Goal: Task Accomplishment & Management: Manage account settings

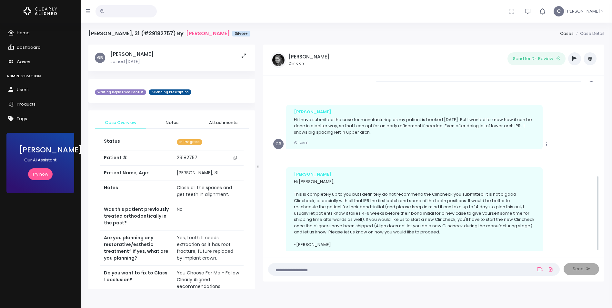
scroll to position [212, 0]
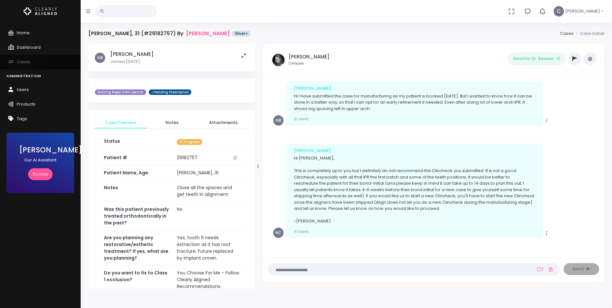
click at [23, 61] on span "Cases" at bounding box center [24, 62] width 14 height 6
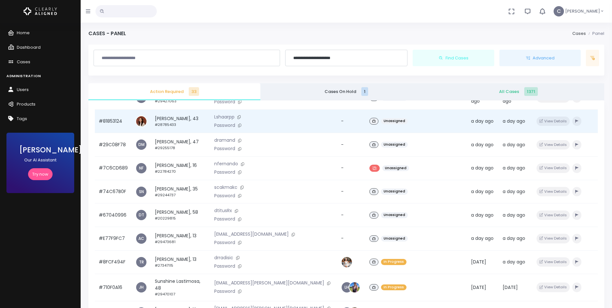
scroll to position [161, 0]
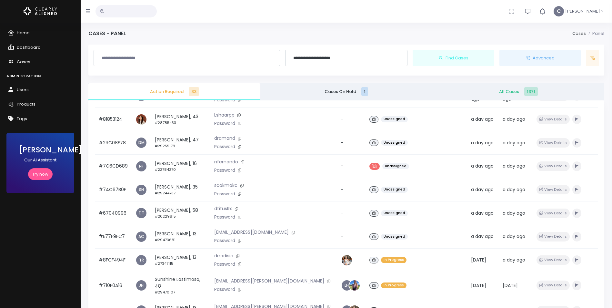
click at [30, 44] on span "Dashboard" at bounding box center [29, 47] width 24 height 6
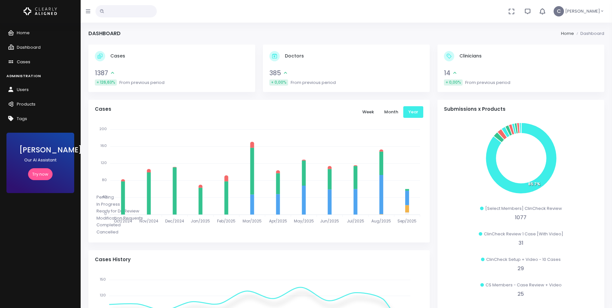
click at [25, 64] on span "Cases" at bounding box center [24, 62] width 14 height 6
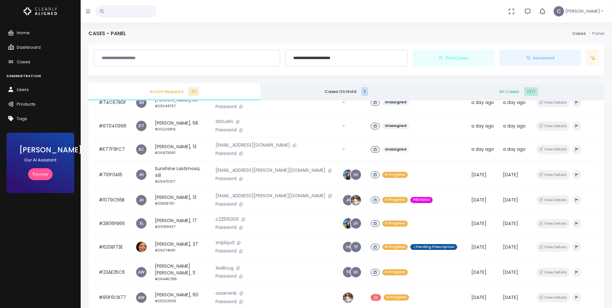
scroll to position [226, 0]
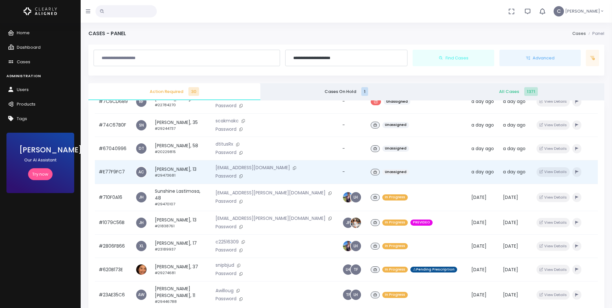
click at [392, 174] on div "Unassigned" at bounding box center [417, 171] width 93 height 9
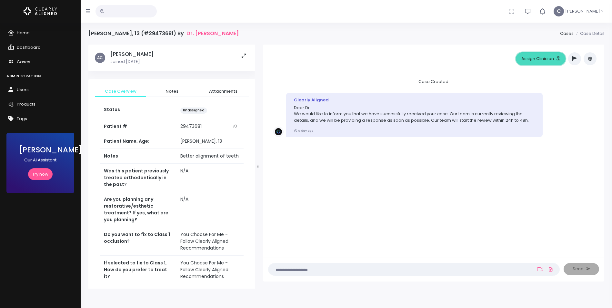
click at [546, 60] on button "Assign Clinician" at bounding box center [541, 58] width 50 height 13
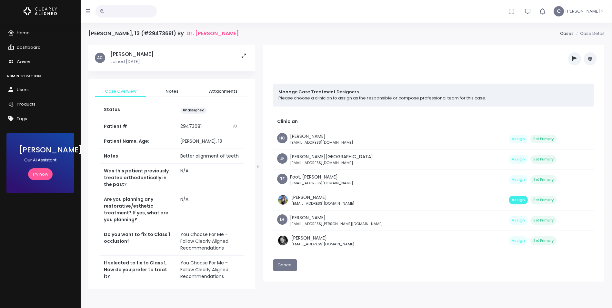
click at [509, 198] on button "Assign" at bounding box center [518, 200] width 19 height 9
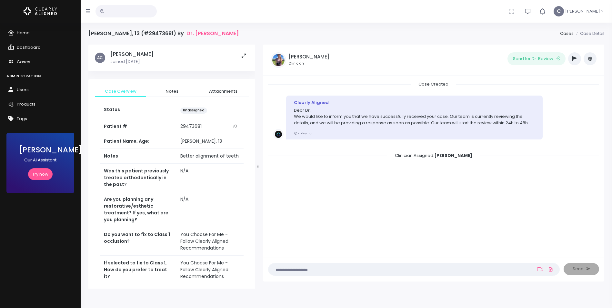
click at [589, 60] on icon "button" at bounding box center [590, 58] width 5 height 5
click at [557, 95] on link "Assign Clinician" at bounding box center [562, 93] width 68 height 10
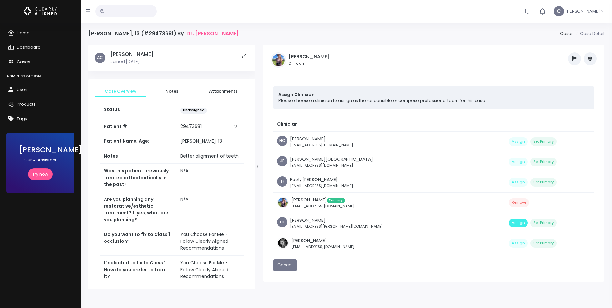
click at [509, 223] on button "Assign" at bounding box center [518, 222] width 19 height 9
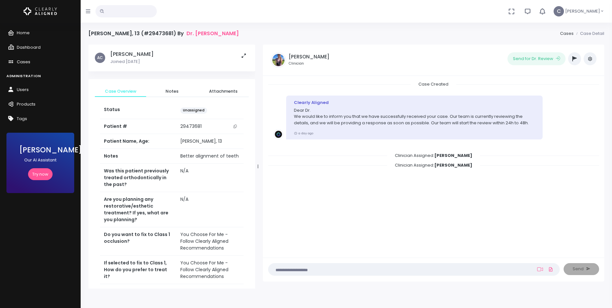
click at [27, 58] on link "Cases" at bounding box center [40, 62] width 81 height 15
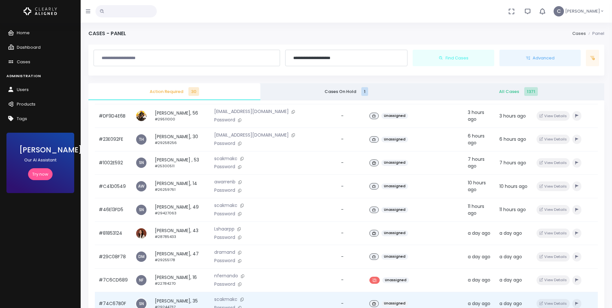
scroll to position [161, 0]
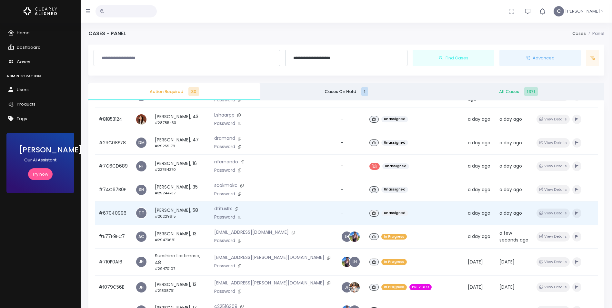
click at [387, 208] on div "Unassigned" at bounding box center [414, 212] width 91 height 9
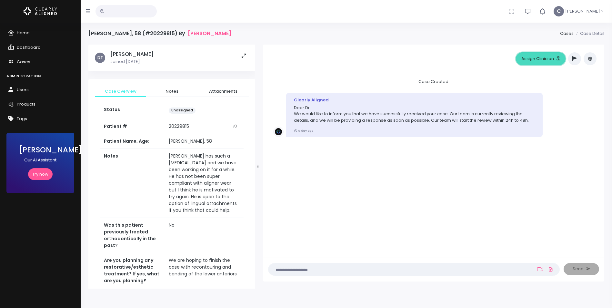
click at [546, 60] on button "Assign Clinician" at bounding box center [541, 58] width 50 height 13
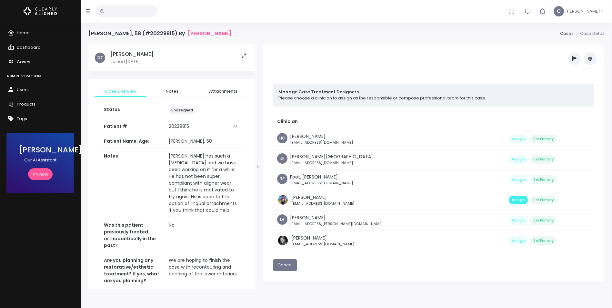
click at [509, 201] on button "Assign" at bounding box center [518, 200] width 19 height 9
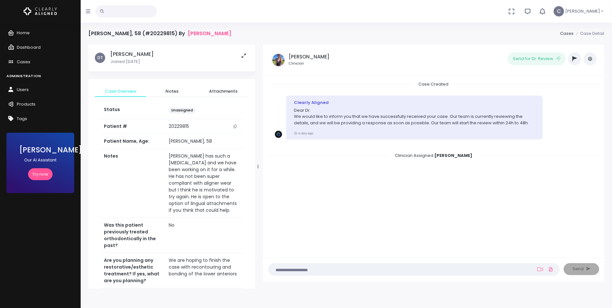
click at [589, 62] on button "button" at bounding box center [590, 58] width 13 height 13
click at [569, 92] on link "Assign Clinician" at bounding box center [562, 93] width 68 height 10
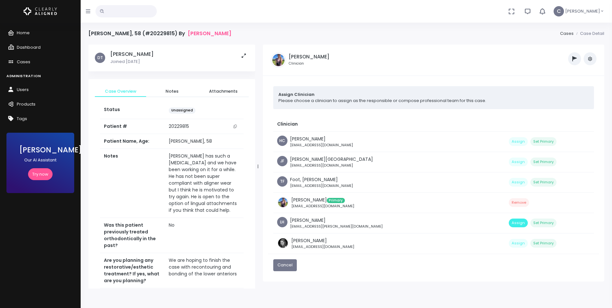
click at [509, 223] on button "Assign" at bounding box center [518, 222] width 19 height 9
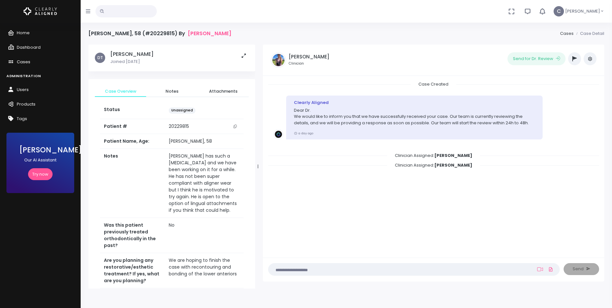
click at [21, 62] on span "Cases" at bounding box center [24, 62] width 14 height 6
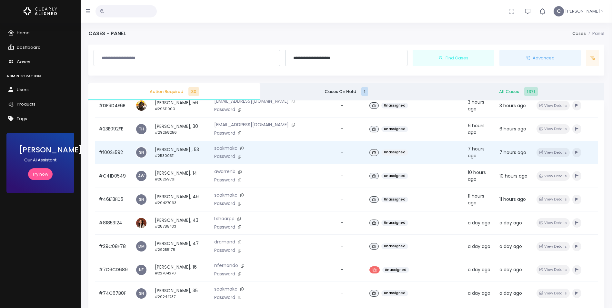
scroll to position [161, 0]
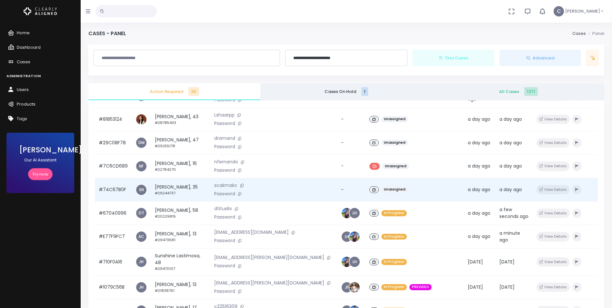
click at [413, 185] on div "Unassigned" at bounding box center [414, 189] width 91 height 9
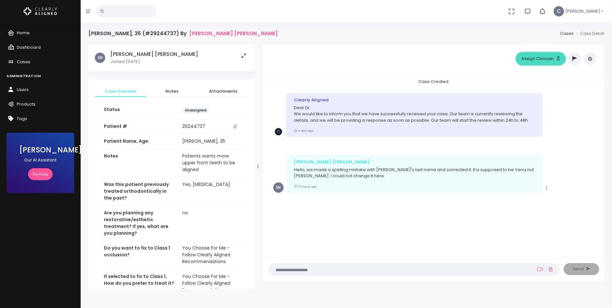
click at [541, 59] on button "Assign Clinician" at bounding box center [541, 58] width 50 height 13
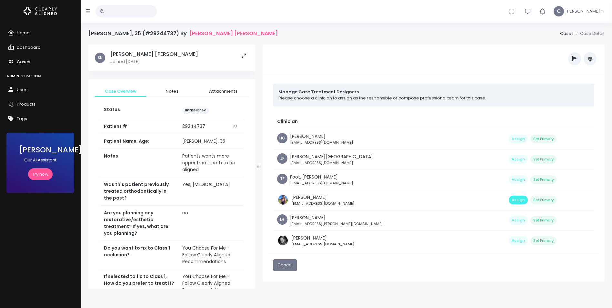
click at [509, 199] on button "Assign" at bounding box center [518, 200] width 19 height 9
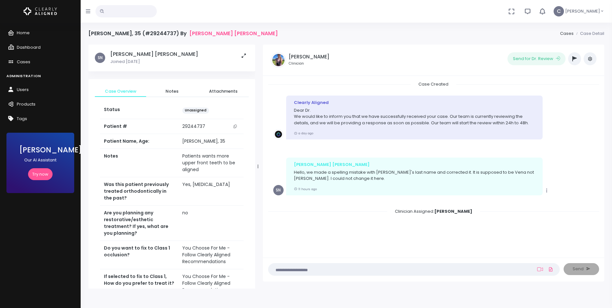
click at [589, 62] on button "button" at bounding box center [590, 58] width 13 height 13
click at [551, 95] on link "Assign Clinician" at bounding box center [562, 93] width 68 height 10
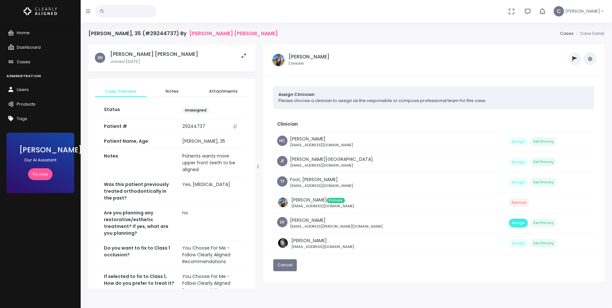
click at [509, 225] on button "Assign" at bounding box center [518, 222] width 19 height 9
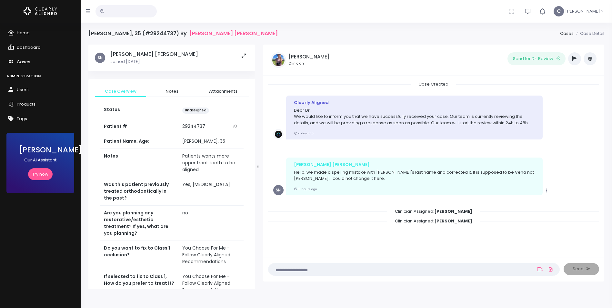
click at [28, 62] on span "Cases" at bounding box center [24, 62] width 14 height 6
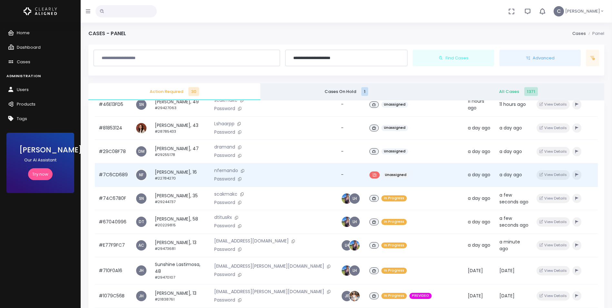
scroll to position [161, 0]
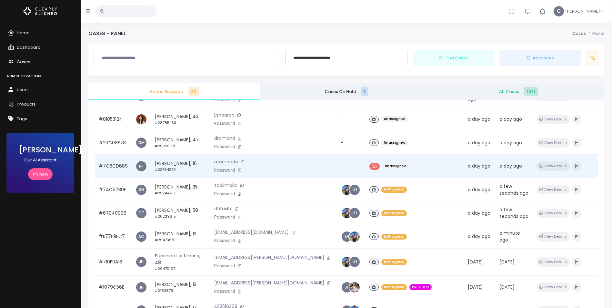
click at [403, 163] on div "Unassigned" at bounding box center [414, 165] width 91 height 9
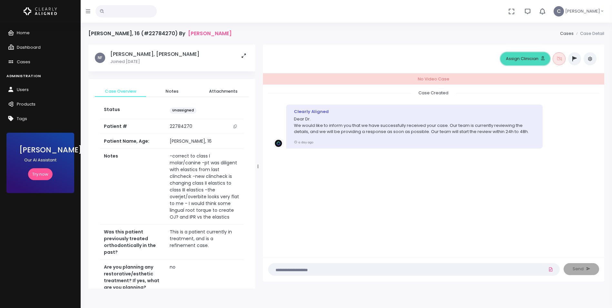
click at [527, 59] on button "Assign Clinician" at bounding box center [525, 58] width 50 height 13
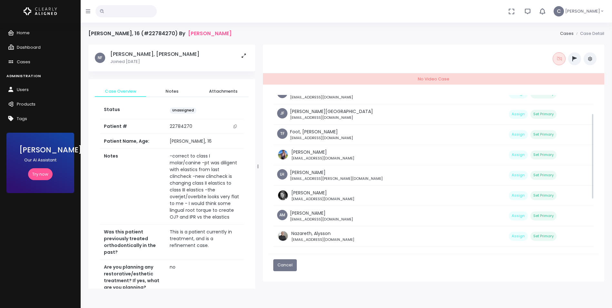
scroll to position [32, 0]
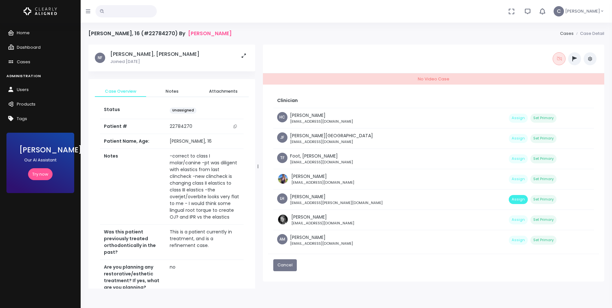
click at [509, 198] on button "Assign" at bounding box center [518, 199] width 19 height 9
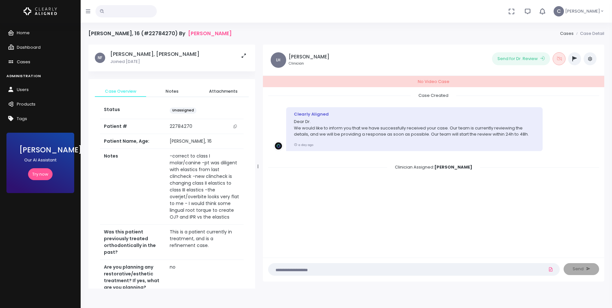
click at [19, 58] on link "Cases" at bounding box center [40, 62] width 81 height 15
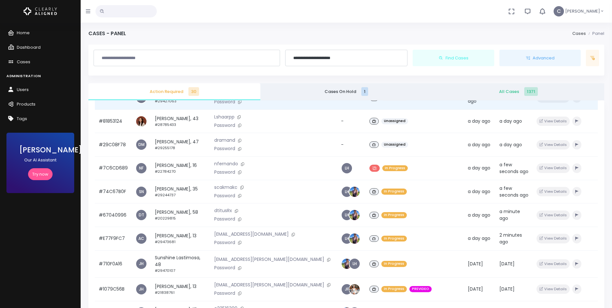
scroll to position [161, 0]
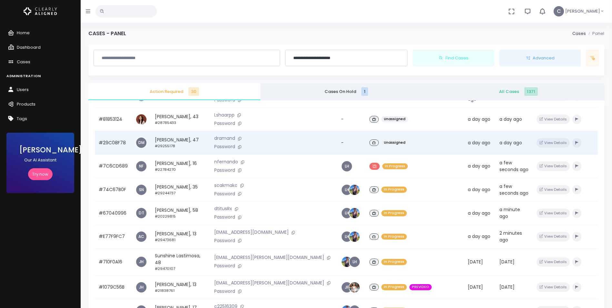
click at [405, 139] on div "Unassigned" at bounding box center [414, 142] width 91 height 9
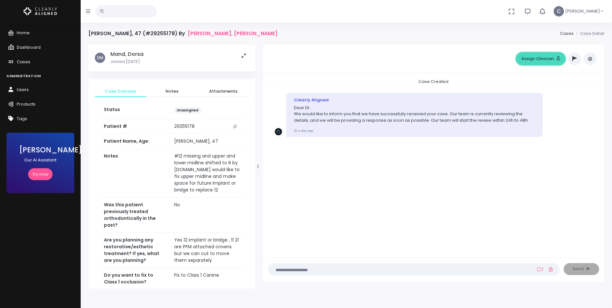
click at [549, 59] on button "Assign Clinician" at bounding box center [541, 58] width 50 height 13
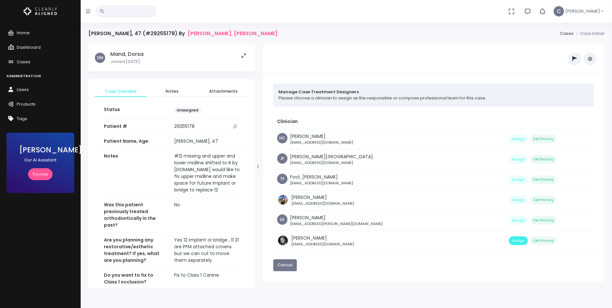
click at [509, 240] on button "Assign" at bounding box center [518, 240] width 19 height 9
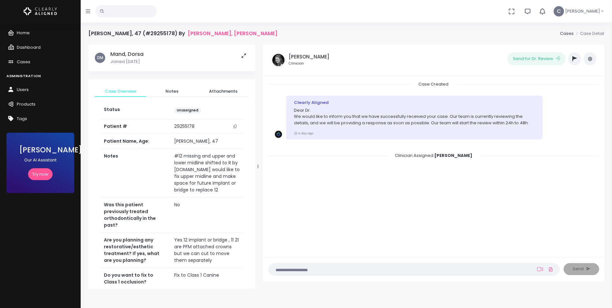
click at [590, 58] on icon "button" at bounding box center [590, 58] width 5 height 5
click at [557, 92] on link "Assign Clinician" at bounding box center [562, 93] width 68 height 10
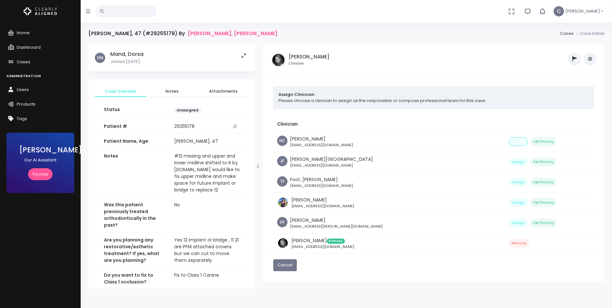
click at [509, 141] on button "Assign" at bounding box center [518, 141] width 19 height 9
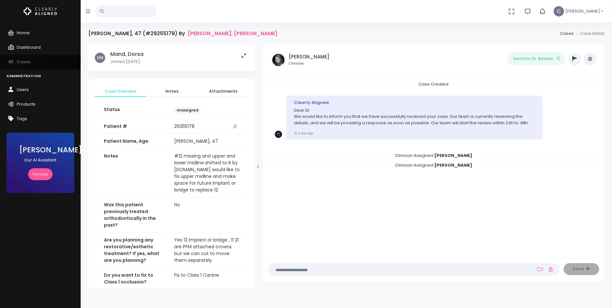
click at [18, 61] on span "Cases" at bounding box center [24, 62] width 14 height 6
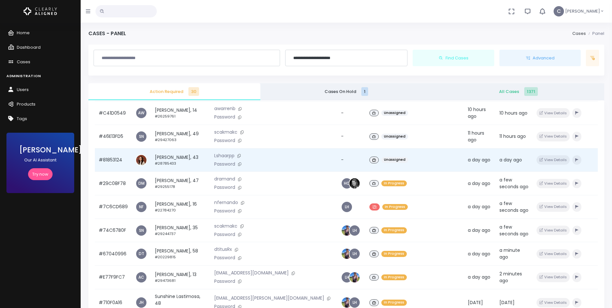
scroll to position [129, 0]
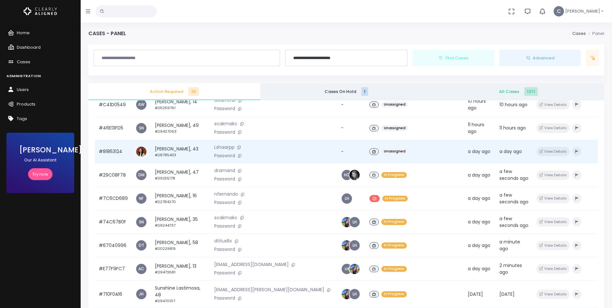
click at [397, 147] on div "Unassigned" at bounding box center [414, 151] width 91 height 9
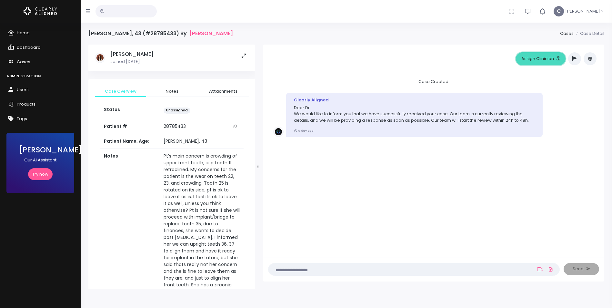
click at [544, 59] on button "Assign Clinician" at bounding box center [541, 58] width 50 height 13
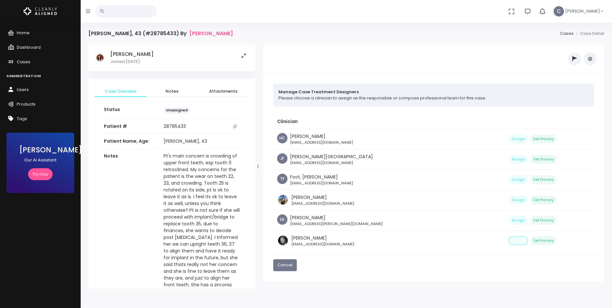
click at [509, 238] on button "Assign" at bounding box center [518, 240] width 19 height 9
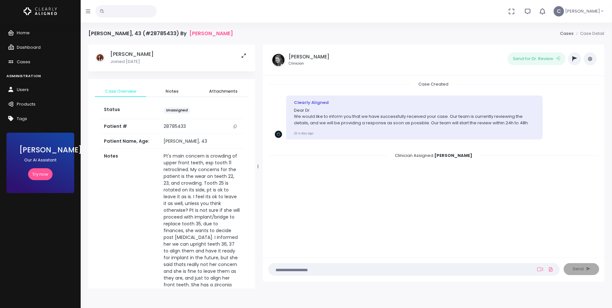
click at [587, 60] on button "button" at bounding box center [590, 58] width 13 height 13
click at [556, 91] on link "Assign Clinician" at bounding box center [562, 93] width 68 height 10
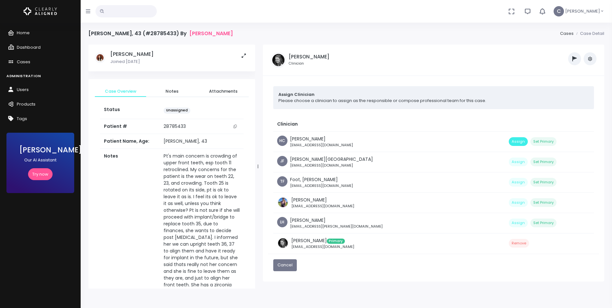
click at [509, 143] on button "Assign" at bounding box center [518, 141] width 19 height 9
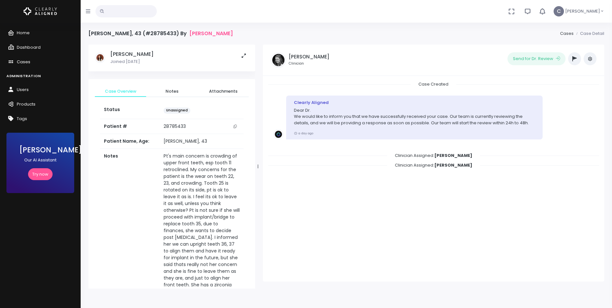
click at [23, 60] on span "Cases" at bounding box center [24, 62] width 14 height 6
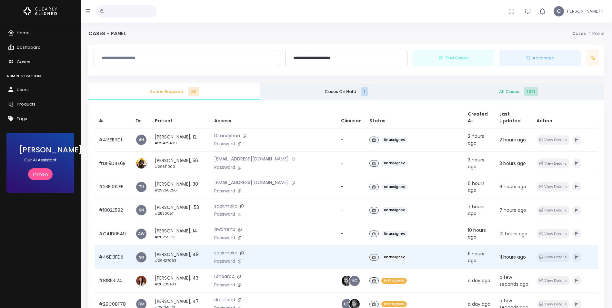
click at [407, 246] on td "Unassigned" at bounding box center [415, 258] width 98 height 24
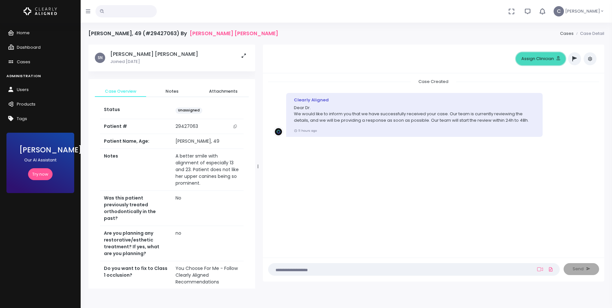
click at [537, 60] on button "Assign Clinician" at bounding box center [541, 58] width 50 height 13
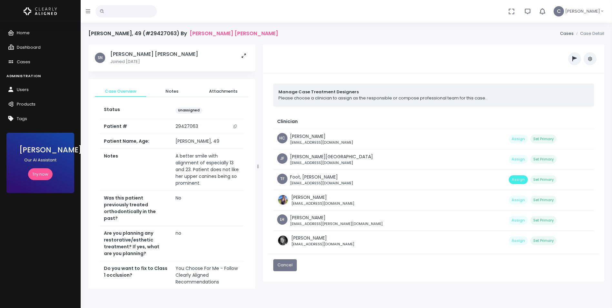
click at [509, 180] on button "Assign" at bounding box center [518, 179] width 19 height 9
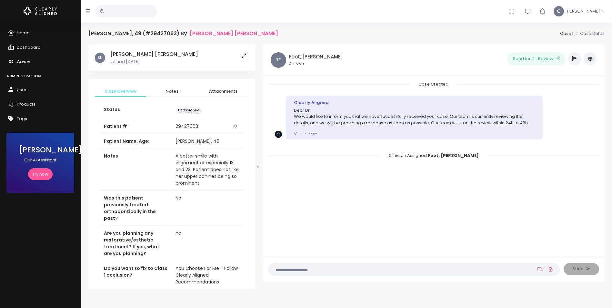
click at [590, 59] on icon "button" at bounding box center [590, 58] width 5 height 5
click at [564, 93] on link "Assign Clinician" at bounding box center [562, 93] width 68 height 10
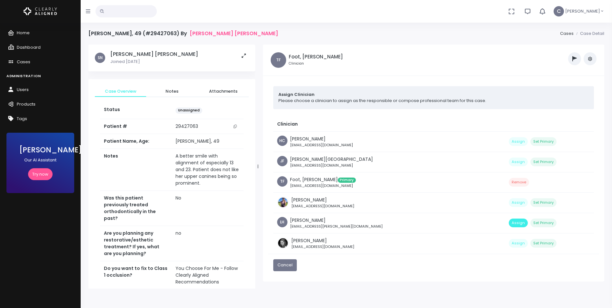
click at [509, 222] on button "Assign" at bounding box center [518, 222] width 19 height 9
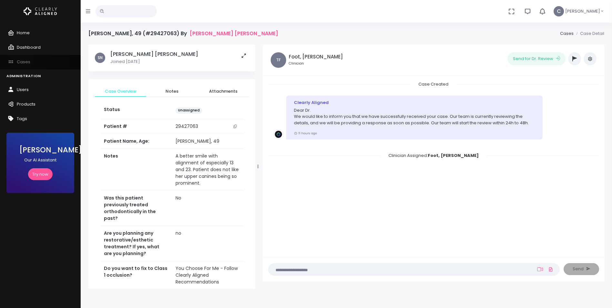
click at [21, 61] on span "Cases" at bounding box center [24, 62] width 14 height 6
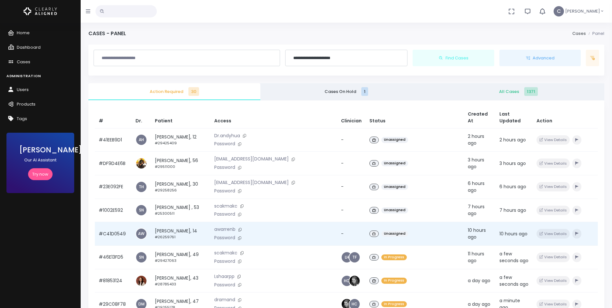
click at [414, 229] on div "Unassigned" at bounding box center [414, 233] width 91 height 9
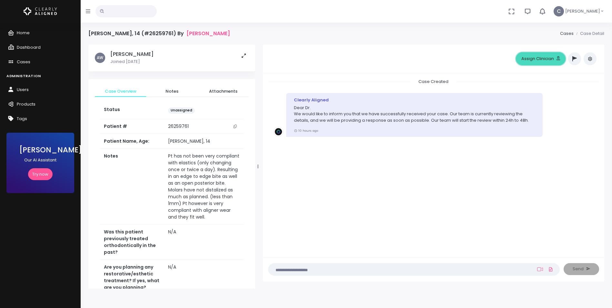
click at [547, 58] on button "Assign Clinician" at bounding box center [541, 58] width 50 height 13
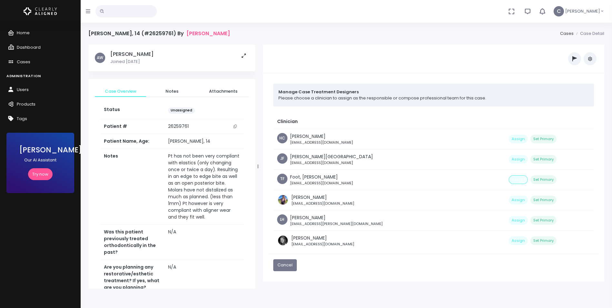
click at [509, 177] on button "Assign" at bounding box center [518, 179] width 19 height 9
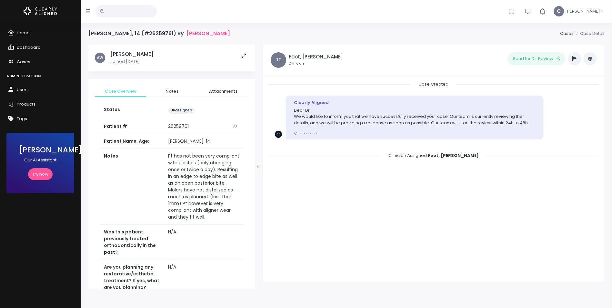
click at [589, 57] on icon "button" at bounding box center [590, 58] width 5 height 5
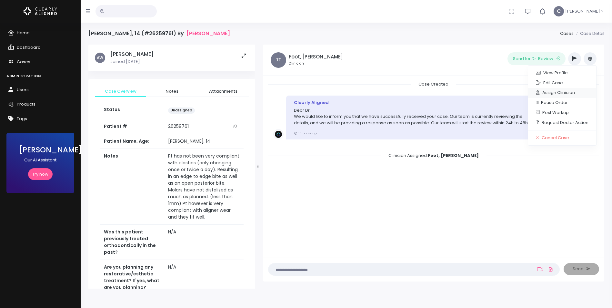
click at [553, 91] on link "Assign Clinician" at bounding box center [562, 93] width 68 height 10
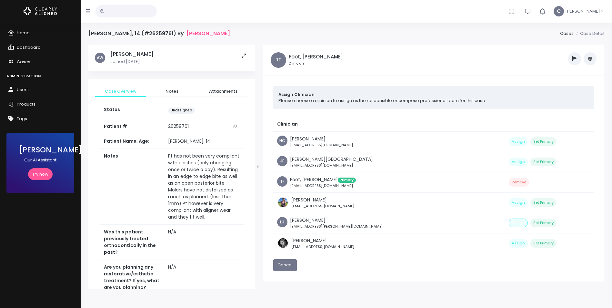
click at [509, 225] on button "Assign" at bounding box center [518, 222] width 19 height 9
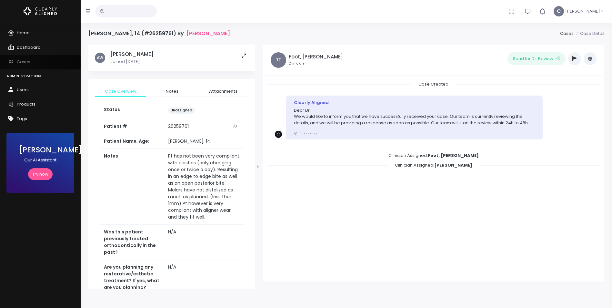
click at [21, 63] on span "Cases" at bounding box center [24, 62] width 14 height 6
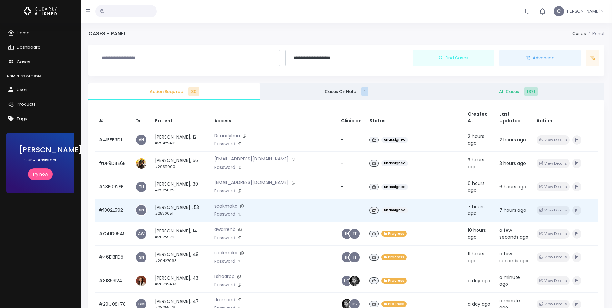
click at [408, 206] on div "Unassigned" at bounding box center [414, 210] width 91 height 9
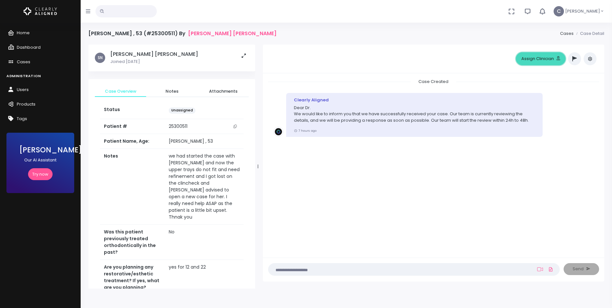
click at [536, 59] on button "Assign Clinician" at bounding box center [541, 58] width 50 height 13
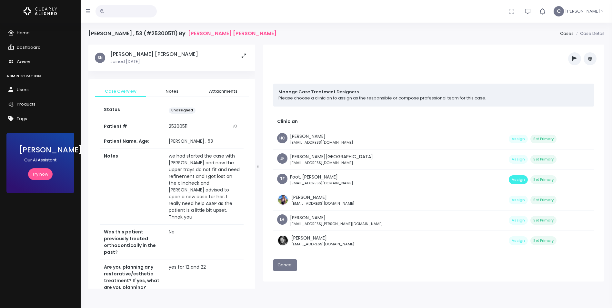
click at [509, 180] on button "Assign" at bounding box center [518, 179] width 19 height 9
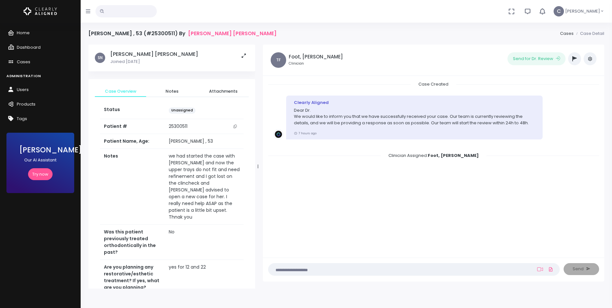
click at [588, 62] on button "button" at bounding box center [590, 58] width 13 height 13
click at [549, 91] on link "Assign Clinician" at bounding box center [562, 93] width 68 height 10
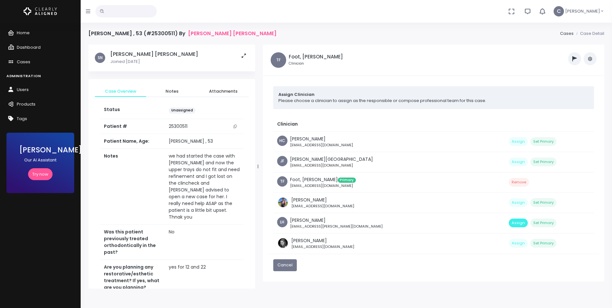
click at [509, 224] on button "Assign" at bounding box center [518, 222] width 19 height 9
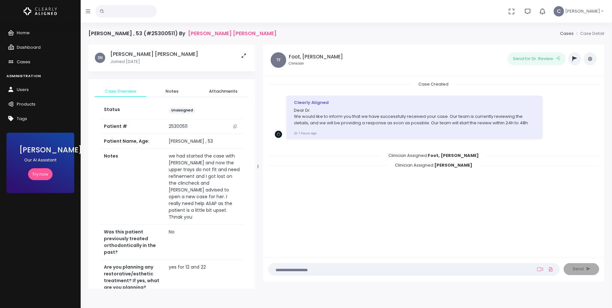
click at [25, 59] on span "Cases" at bounding box center [24, 62] width 14 height 6
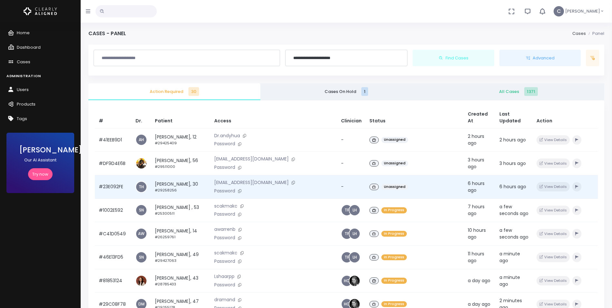
click at [396, 182] on div "Unassigned" at bounding box center [414, 186] width 91 height 9
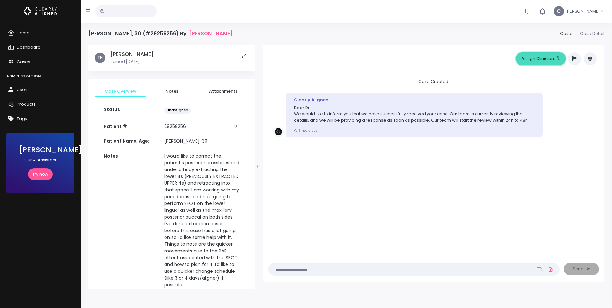
click at [543, 60] on button "Assign Clinician" at bounding box center [541, 58] width 50 height 13
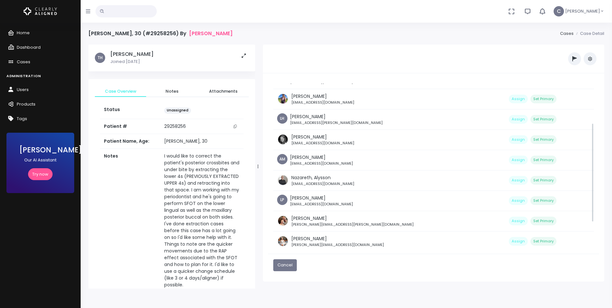
scroll to position [109, 0]
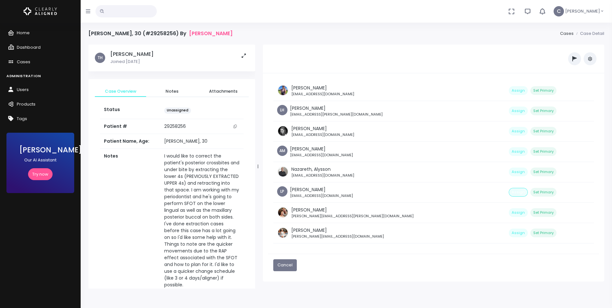
click at [509, 192] on button "Assign" at bounding box center [518, 192] width 19 height 9
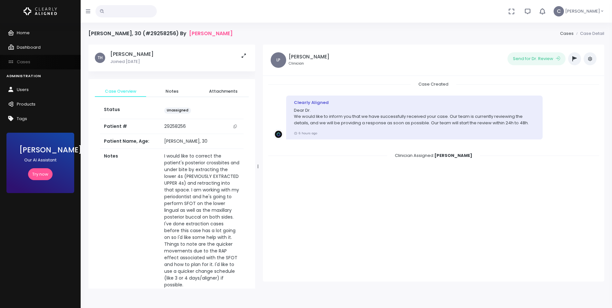
click at [24, 62] on span "Cases" at bounding box center [24, 62] width 14 height 6
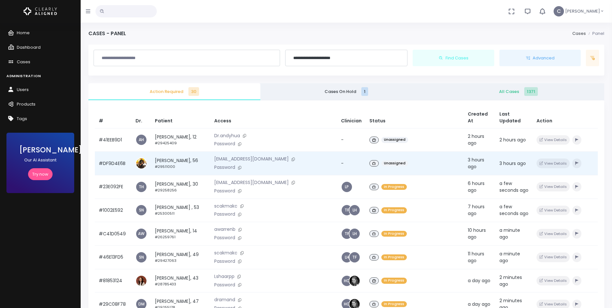
click at [384, 152] on td "Unassigned" at bounding box center [415, 164] width 98 height 24
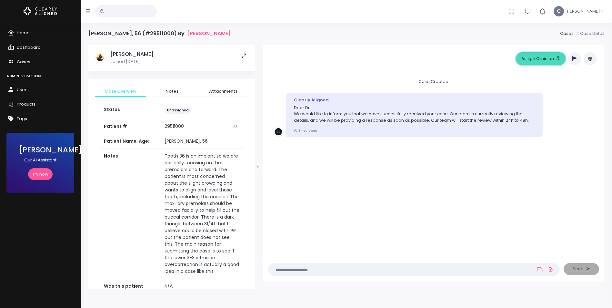
click at [533, 61] on button "Assign Clinician" at bounding box center [541, 58] width 50 height 13
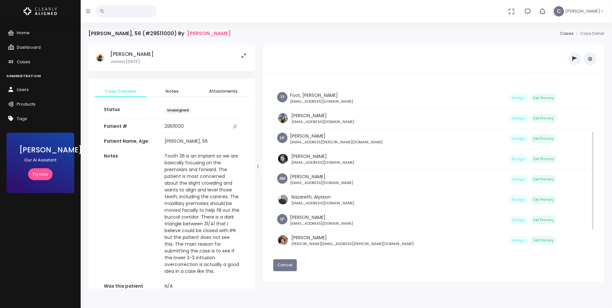
scroll to position [77, 0]
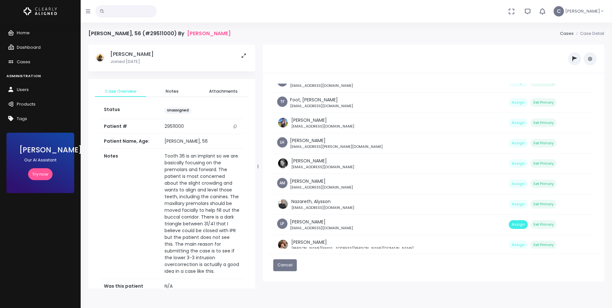
click at [509, 225] on button "Assign" at bounding box center [518, 224] width 19 height 9
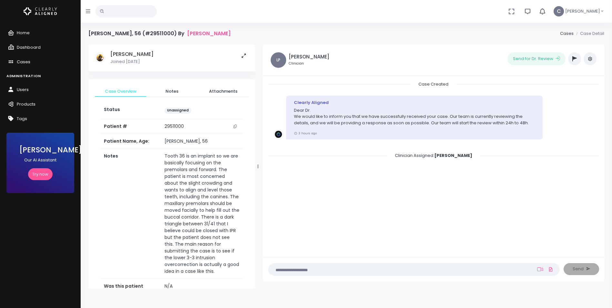
click at [22, 59] on span "Cases" at bounding box center [24, 62] width 14 height 6
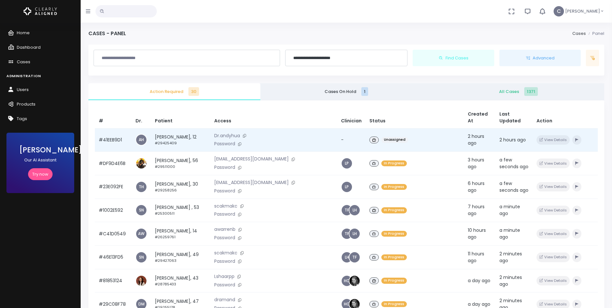
click at [413, 136] on div "Unassigned" at bounding box center [414, 139] width 91 height 9
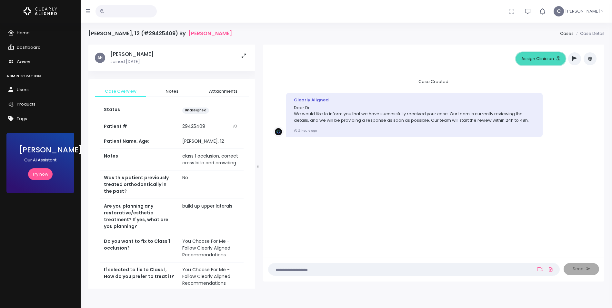
click at [542, 62] on button "Assign Clinician" at bounding box center [541, 58] width 50 height 13
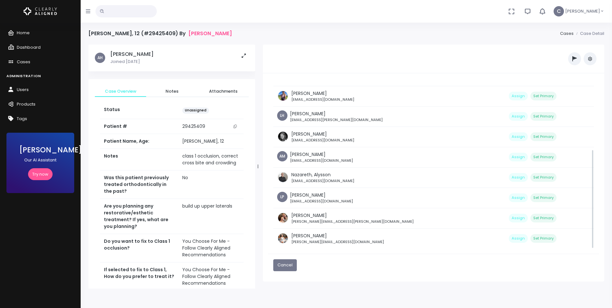
scroll to position [109, 0]
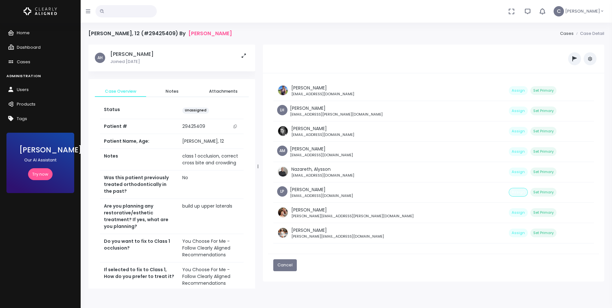
click at [509, 194] on button "Assign" at bounding box center [518, 192] width 19 height 9
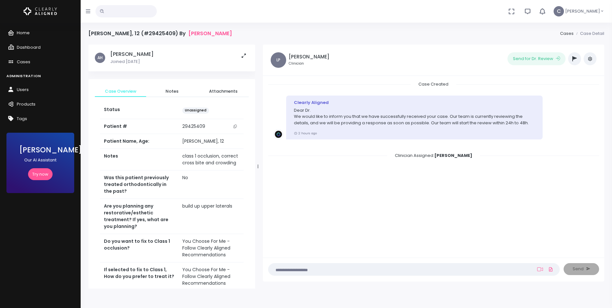
click at [19, 33] on span "Home" at bounding box center [23, 33] width 13 height 6
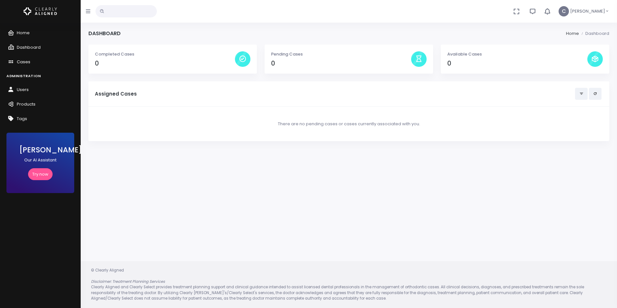
click at [24, 61] on span "Cases" at bounding box center [24, 62] width 14 height 6
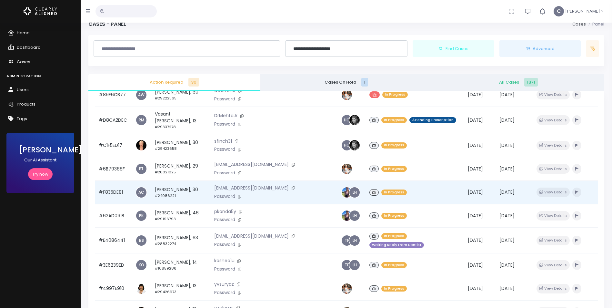
scroll to position [154, 0]
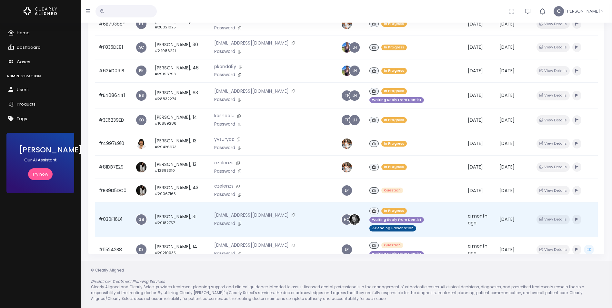
click at [419, 213] on div "In Progress Waiting Reply From Dentist ⚠Pending Prescription" at bounding box center [414, 219] width 91 height 26
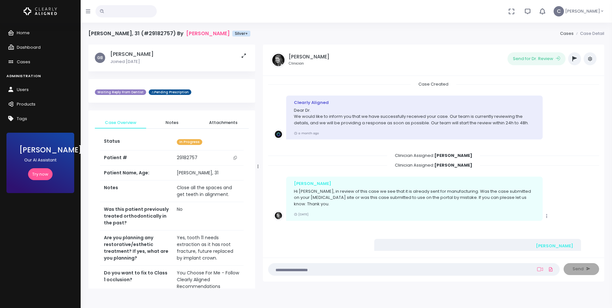
click at [592, 61] on icon "button" at bounding box center [590, 58] width 5 height 5
click at [557, 93] on link "Assign Clinician" at bounding box center [562, 93] width 68 height 10
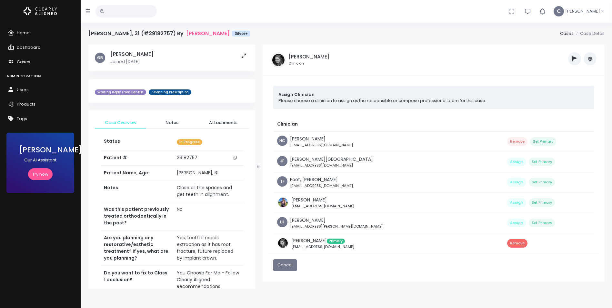
click at [507, 242] on button "Remove" at bounding box center [517, 243] width 20 height 9
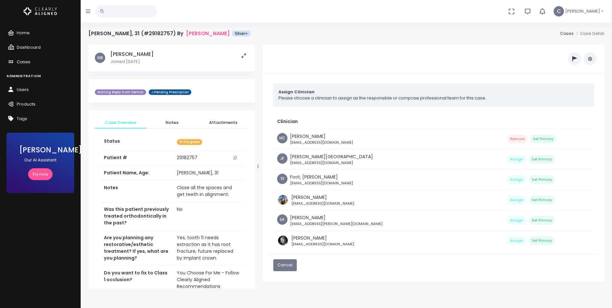
click at [23, 63] on span "Cases" at bounding box center [24, 62] width 14 height 6
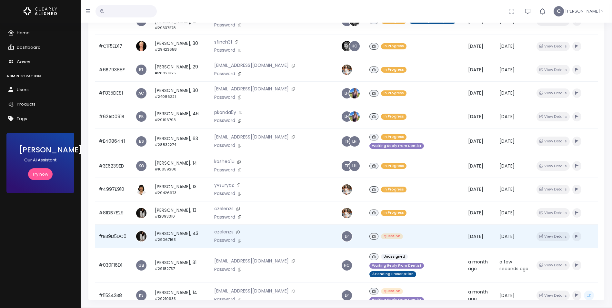
scroll to position [154, 0]
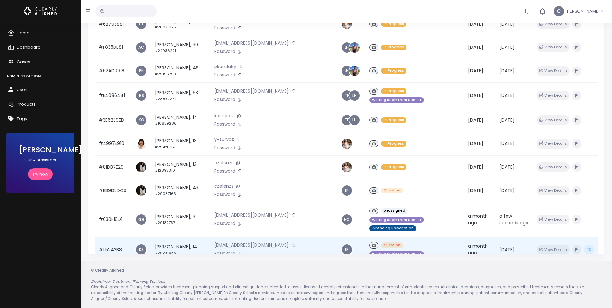
click at [433, 241] on div "Question Waiting Reply From Dentist" at bounding box center [414, 250] width 91 height 18
